Goal: Transaction & Acquisition: Purchase product/service

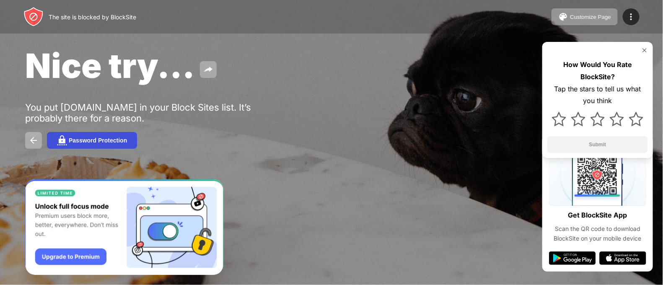
click at [114, 148] on button "Password Protection" at bounding box center [92, 140] width 90 height 17
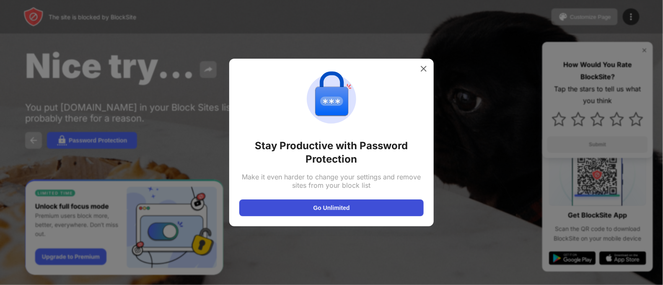
click at [314, 211] on button "Go Unlimited" at bounding box center [331, 208] width 185 height 17
